Goal: Task Accomplishment & Management: Complete application form

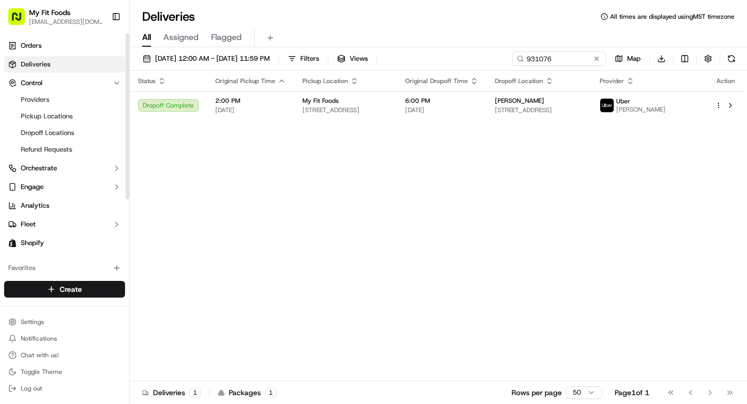
click at [49, 67] on span "Deliveries" at bounding box center [36, 64] width 30 height 9
click at [585, 59] on input "931076" at bounding box center [544, 58] width 125 height 15
click at [584, 59] on input "931076" at bounding box center [544, 58] width 125 height 15
click at [574, 59] on input "931076" at bounding box center [544, 58] width 125 height 15
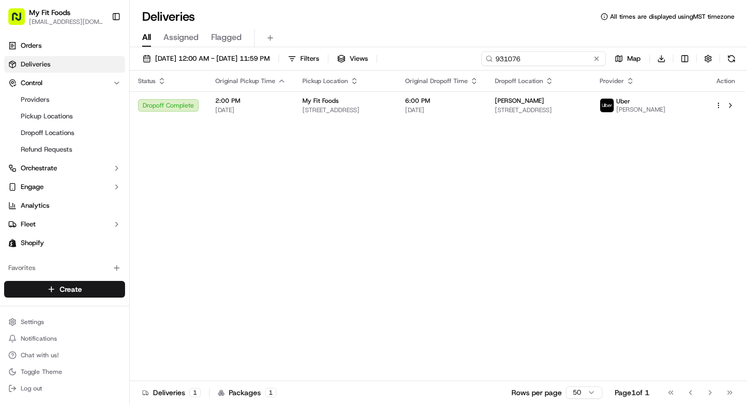
paste input "2663"
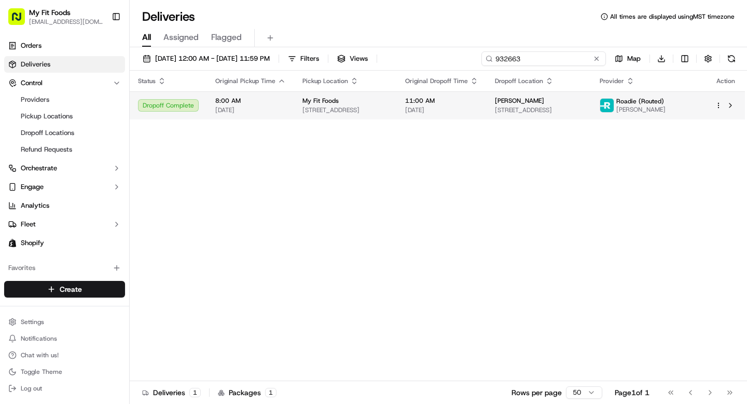
type input "932663"
click at [526, 106] on span "13819 Wickdale Garden Ln, Houston, TX 77044, US" at bounding box center [539, 110] width 88 height 8
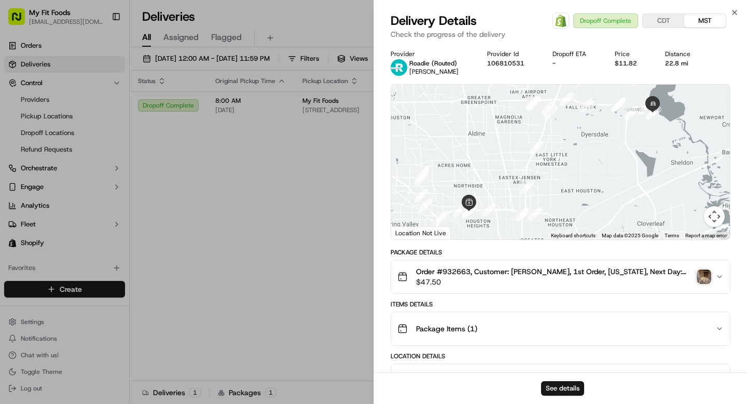
click at [699, 274] on img "button" at bounding box center [704, 276] width 15 height 15
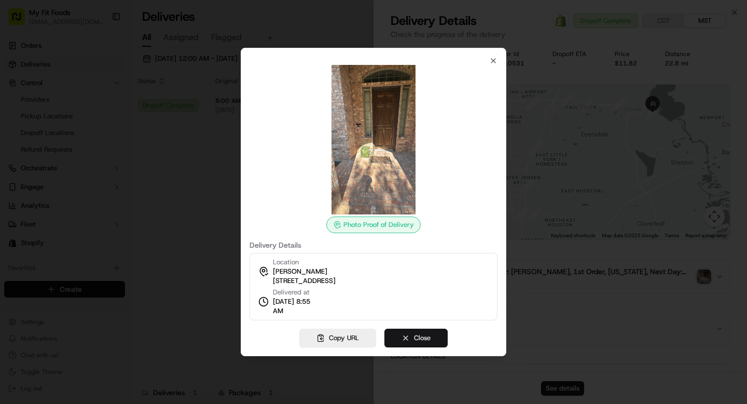
click at [424, 341] on button "Close" at bounding box center [416, 338] width 63 height 19
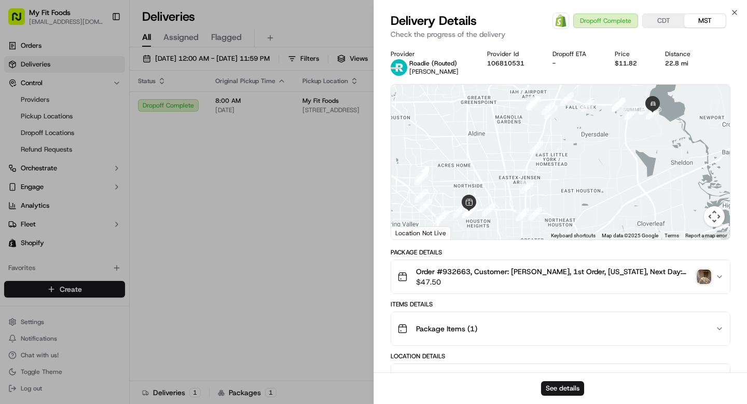
click at [452, 272] on span "Order #932663, Customer: Shelbee Thomas, 1st Order, Texas, Next Day: 2025-09-16…" at bounding box center [554, 271] width 277 height 10
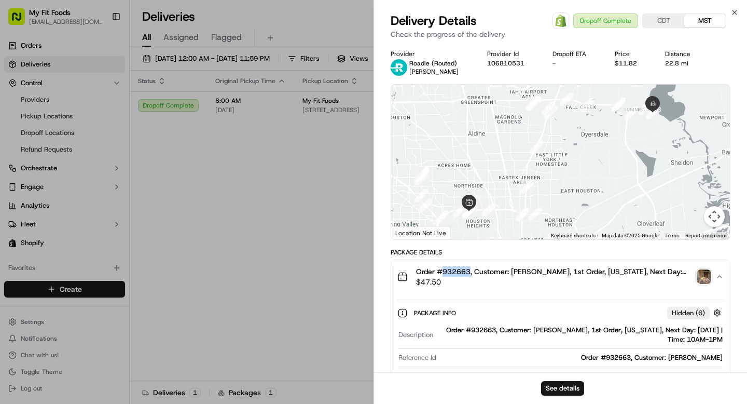
click at [452, 272] on span "Order #932663, Customer: Shelbee Thomas, 1st Order, Texas, Next Day: 2025-09-16…" at bounding box center [554, 271] width 277 height 10
copy span "932663"
click at [733, 14] on icon "button" at bounding box center [735, 12] width 4 height 4
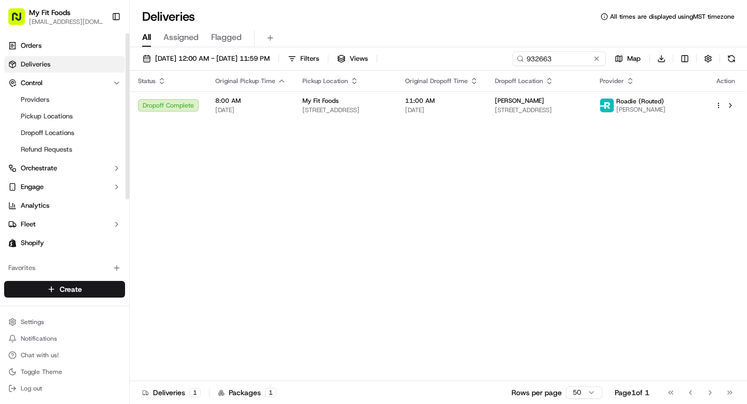
click at [81, 67] on link "Deliveries" at bounding box center [64, 64] width 121 height 17
click at [539, 62] on input "932663" at bounding box center [544, 58] width 125 height 15
click at [535, 58] on input "932663" at bounding box center [544, 58] width 125 height 15
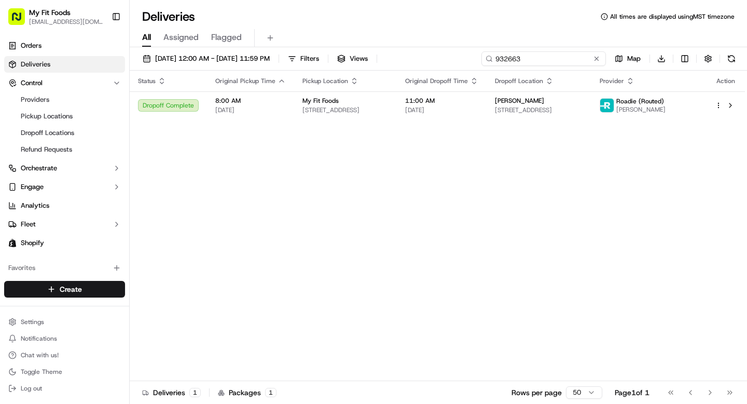
paste input "28955"
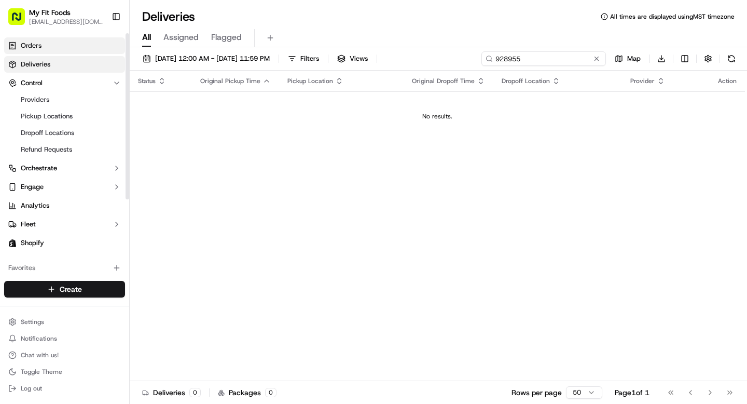
type input "928955"
click at [44, 44] on link "Orders" at bounding box center [64, 45] width 121 height 17
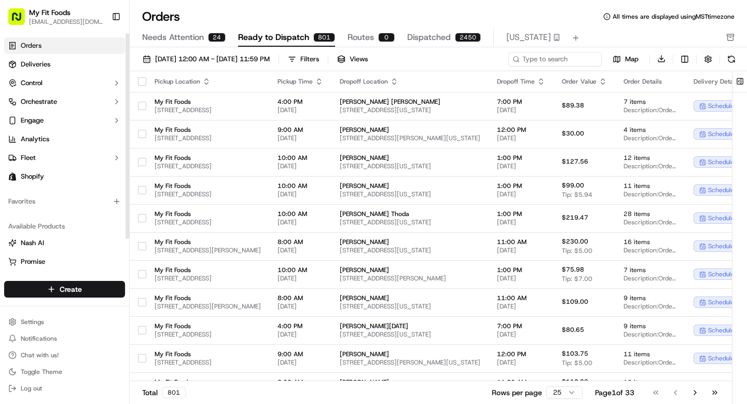
click at [78, 290] on html "My Fit Foods [EMAIL_ADDRESS][DOMAIN_NAME] Toggle Sidebar Orders Deliveries Cont…" at bounding box center [373, 202] width 747 height 404
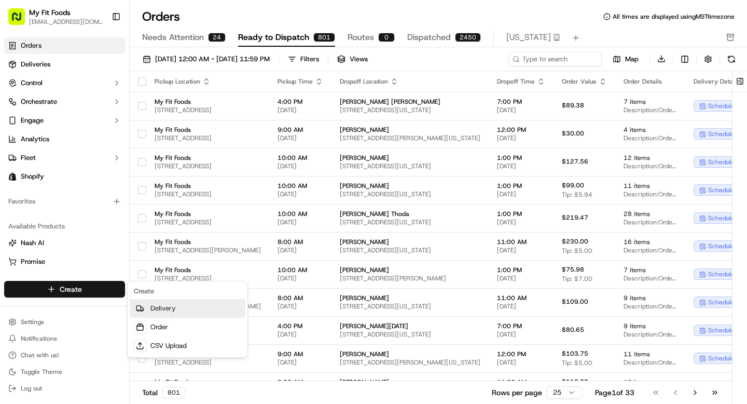
click at [176, 309] on link "Delivery" at bounding box center [188, 308] width 116 height 19
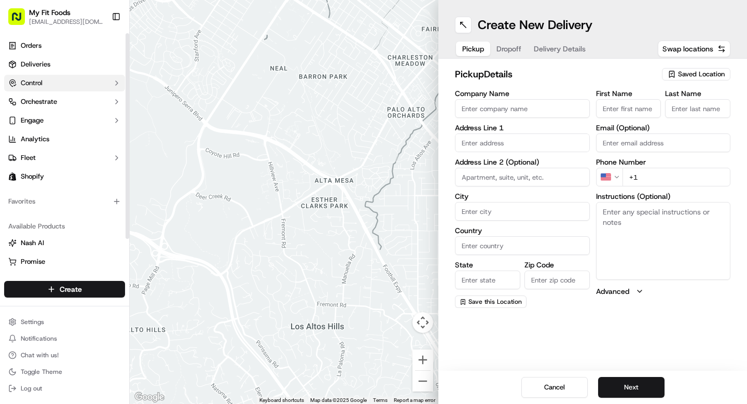
click at [59, 75] on button "Control" at bounding box center [64, 83] width 121 height 17
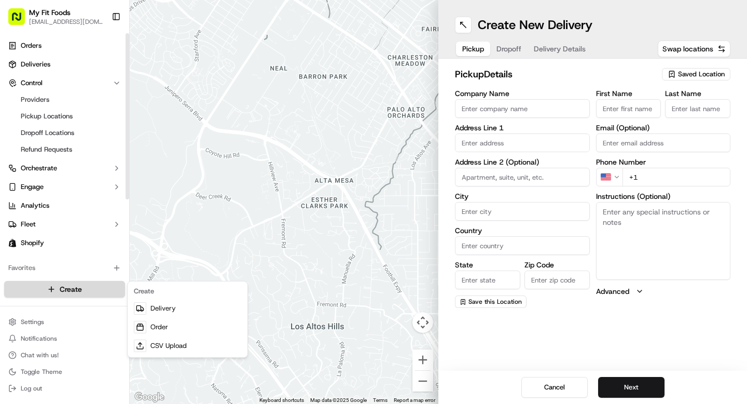
click at [87, 291] on html "My Fit Foods [EMAIL_ADDRESS][DOMAIN_NAME] Toggle Sidebar Orders Deliveries Cont…" at bounding box center [373, 202] width 747 height 404
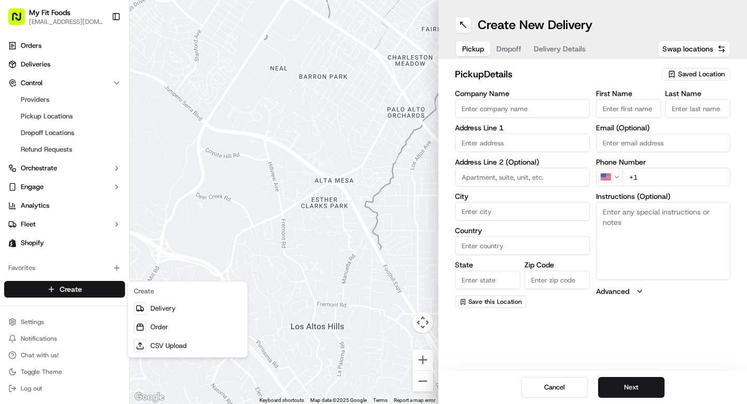
click at [688, 75] on html "My Fit Foods [EMAIL_ADDRESS][DOMAIN_NAME] Toggle Sidebar Orders Deliveries Cont…" at bounding box center [373, 202] width 747 height 404
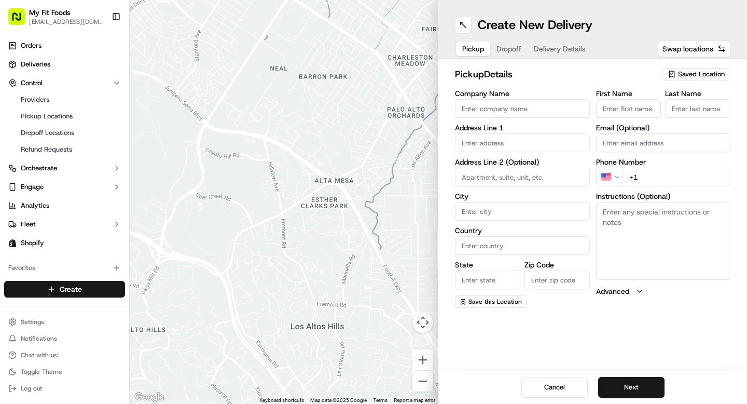
click at [710, 72] on span "Saved Location" at bounding box center [701, 74] width 47 height 9
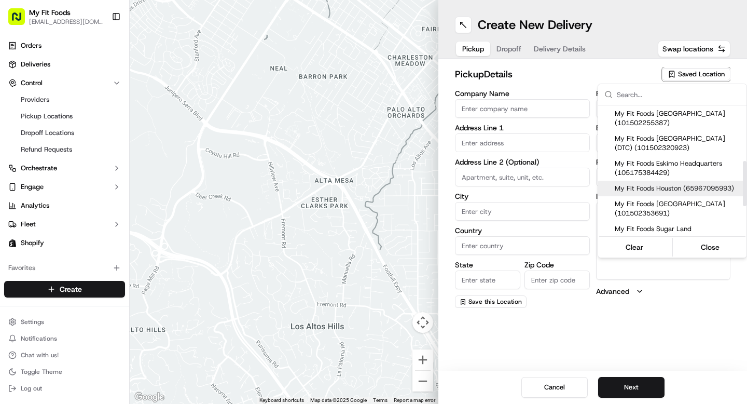
scroll to position [195, 0]
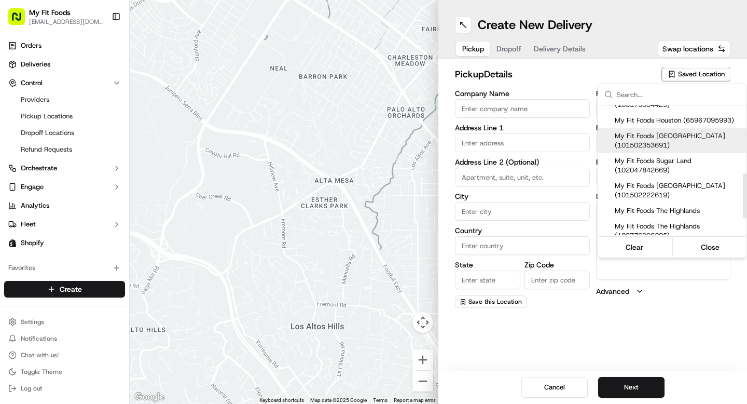
click at [661, 145] on span "My Fit Foods [GEOGRAPHIC_DATA] (101502353691)" at bounding box center [679, 140] width 128 height 19
type input "My Fit Foods [GEOGRAPHIC_DATA]"
type input "[STREET_ADDRESS][PERSON_NAME]"
type input "#137"
type input "[GEOGRAPHIC_DATA]"
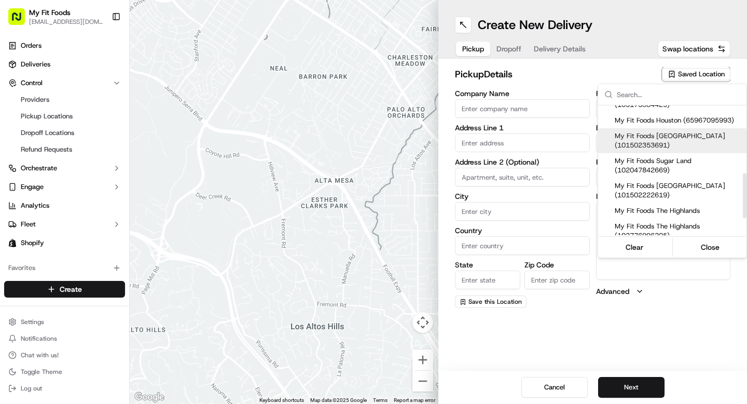
type input "US"
type input "OR"
type input "97035"
type input "[PHONE_NUMBER]"
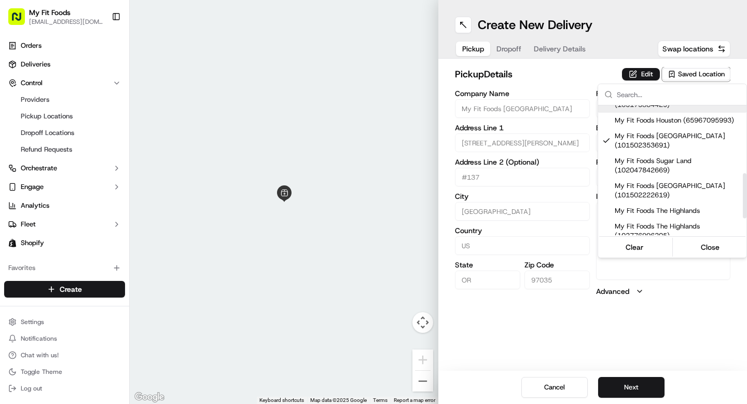
click at [640, 76] on html "My Fit Foods [EMAIL_ADDRESS][DOMAIN_NAME] Toggle Sidebar Orders Deliveries Cont…" at bounding box center [373, 202] width 747 height 404
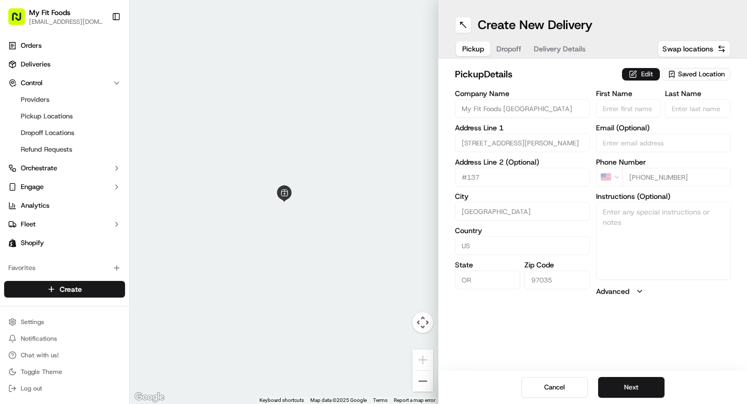
click at [638, 75] on button "Edit" at bounding box center [641, 74] width 38 height 12
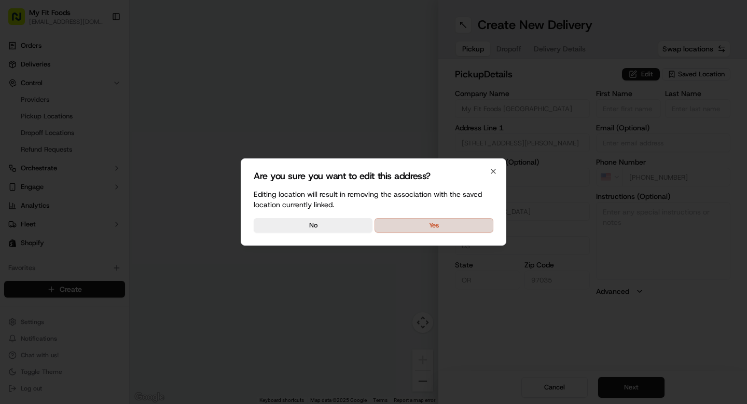
click at [457, 223] on button "Yes" at bounding box center [434, 225] width 119 height 15
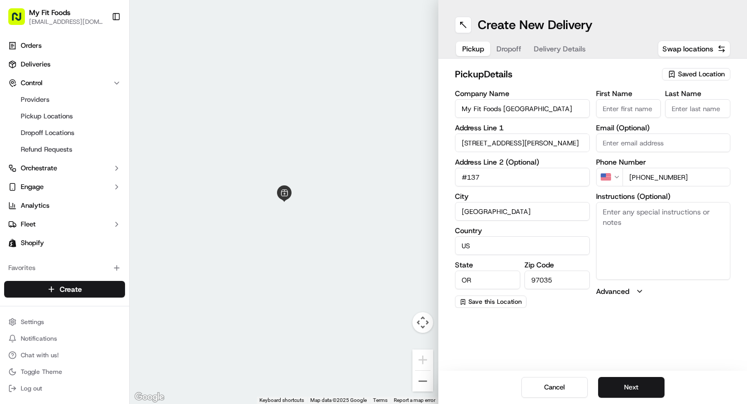
click at [642, 236] on textarea "Instructions (Optional)" at bounding box center [663, 241] width 135 height 78
paste textarea "928955"
type textarea "928955"
click at [639, 388] on button "Next" at bounding box center [631, 387] width 66 height 21
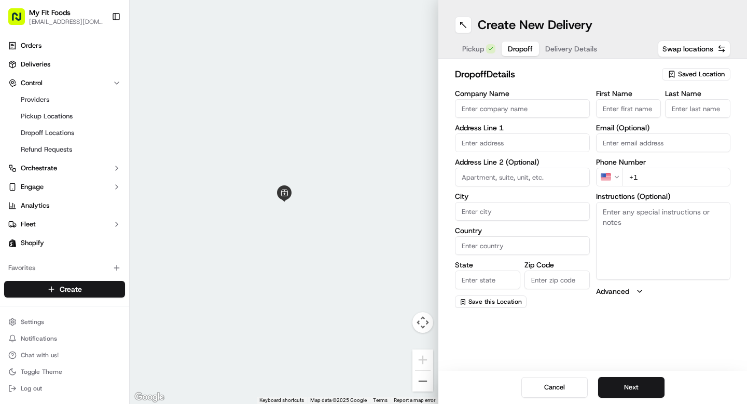
click at [641, 233] on textarea "Instructions (Optional)" at bounding box center [663, 241] width 135 height 78
paste textarea "928955"
type textarea "928955"
click at [621, 110] on input "First Name" at bounding box center [628, 108] width 65 height 19
type input "[PERSON_NAME]"
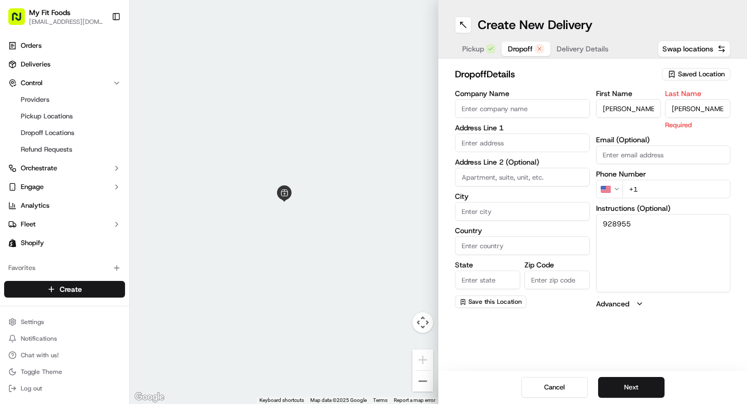
type input "[PERSON_NAME]"
click at [508, 144] on input "text" at bounding box center [522, 142] width 135 height 19
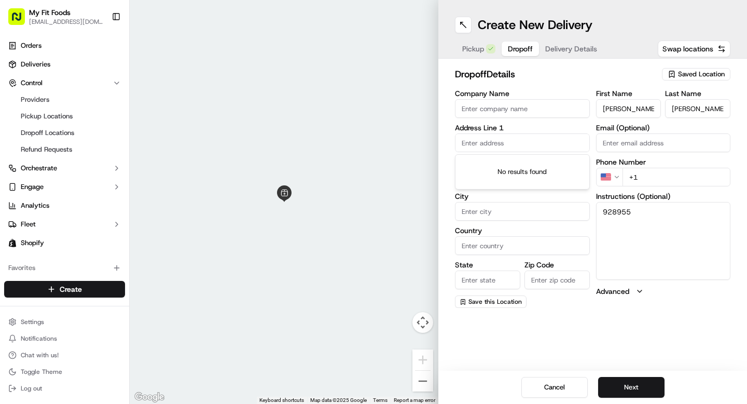
paste input "[STREET_ADDRESS][PERSON_NAME]"
click at [490, 166] on div "[STREET_ADDRESS]" at bounding box center [523, 165] width 130 height 16
type input "[STREET_ADDRESS]"
type input "[PERSON_NAME]"
type input "[GEOGRAPHIC_DATA]"
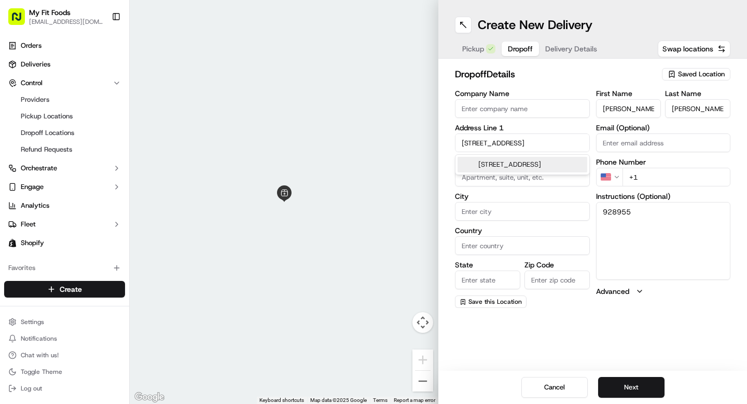
type input "OR"
type input "97080"
type input "[STREET_ADDRESS]"
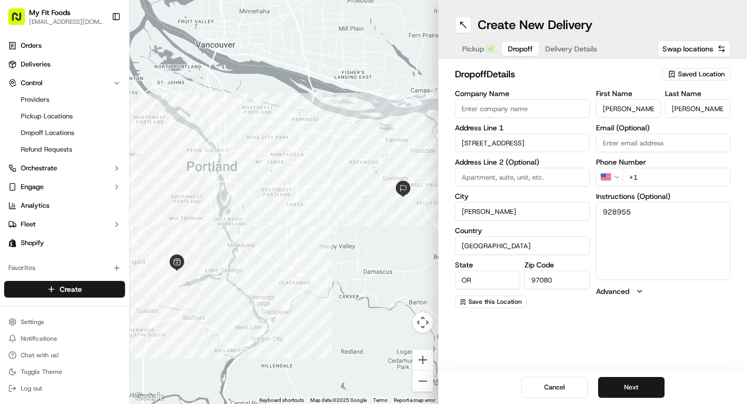
click at [666, 249] on textarea "928955" at bounding box center [663, 241] width 135 height 78
click at [631, 379] on button "Next" at bounding box center [631, 387] width 66 height 21
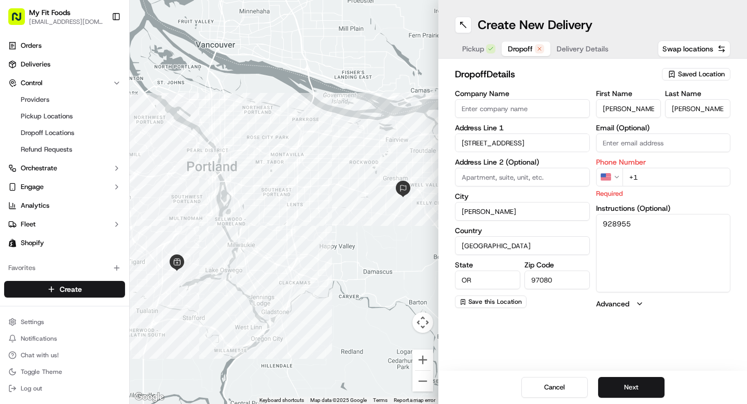
click at [683, 174] on input "+1" at bounding box center [677, 177] width 108 height 19
paste input "[PHONE_NUMBER]"
type input "[PHONE_NUMBER]"
click at [645, 387] on button "Next" at bounding box center [631, 387] width 66 height 21
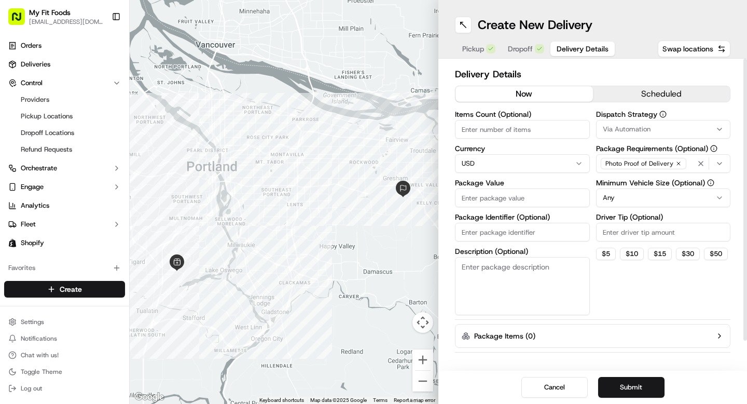
click at [497, 133] on input "Items Count (Optional)" at bounding box center [522, 129] width 135 height 19
type input "10"
click at [481, 202] on input "Package Value" at bounding box center [522, 197] width 135 height 19
type input "125.68"
click at [637, 256] on button "$ 10" at bounding box center [632, 254] width 24 height 12
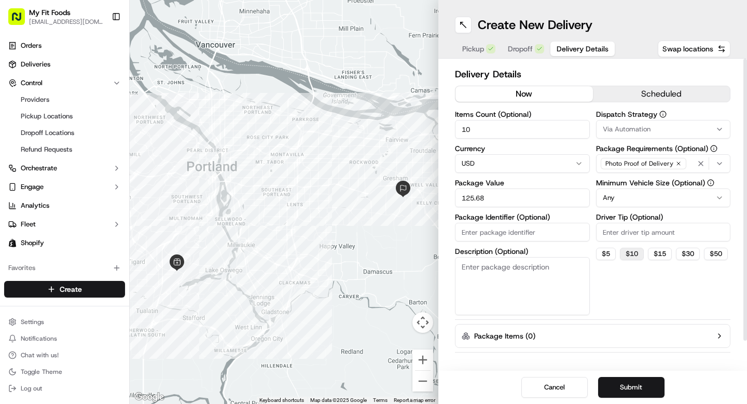
type input "10"
click at [626, 381] on button "Submit" at bounding box center [631, 387] width 66 height 21
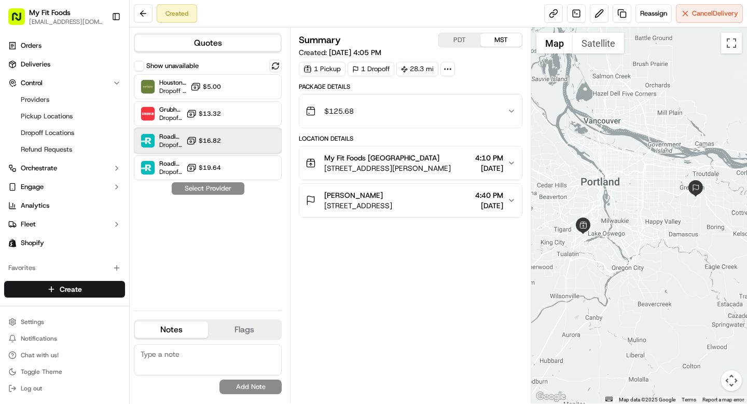
click at [222, 135] on div "Roadie (Routed) Dropoff ETA - $16.82" at bounding box center [208, 140] width 148 height 25
click at [226, 189] on button "Assign Provider" at bounding box center [208, 188] width 74 height 12
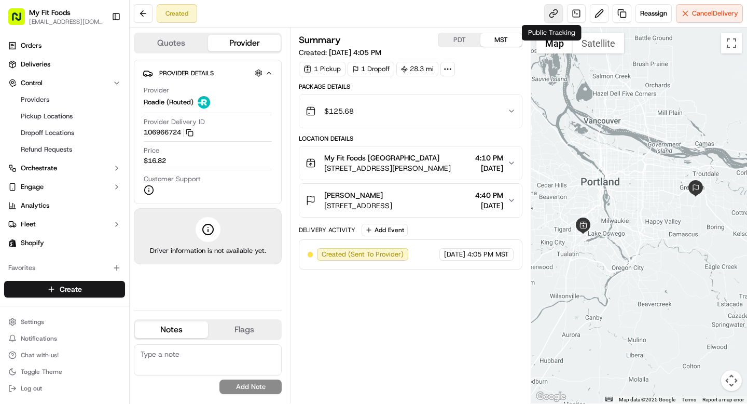
click at [550, 15] on link at bounding box center [553, 13] width 19 height 19
